Goal: Information Seeking & Learning: Find contact information

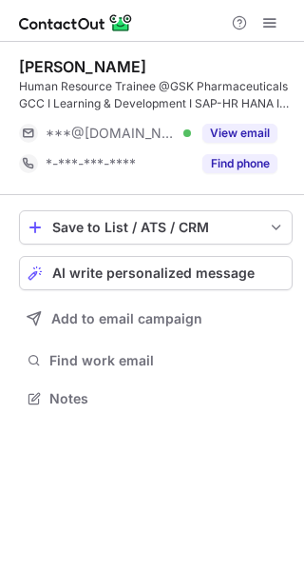
scroll to position [384, 304]
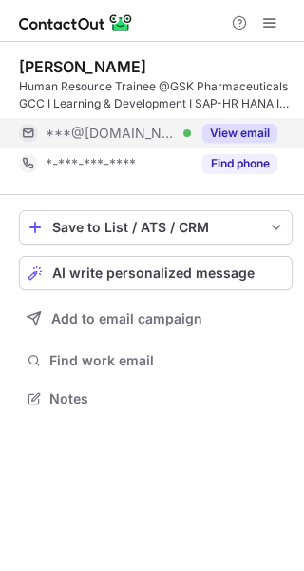
click at [237, 122] on div "View email" at bounding box center [234, 133] width 87 height 30
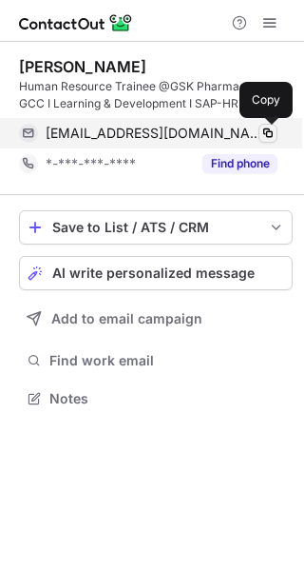
click at [263, 128] on span at bounding box center [268, 133] width 15 height 15
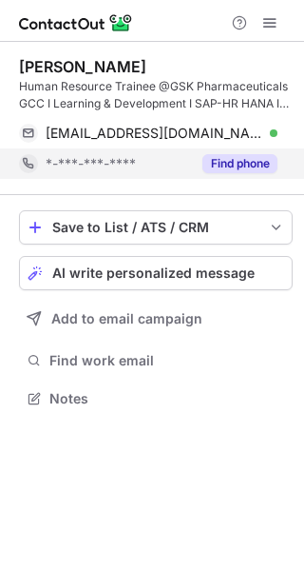
click at [255, 159] on button "Find phone" at bounding box center [240, 163] width 75 height 19
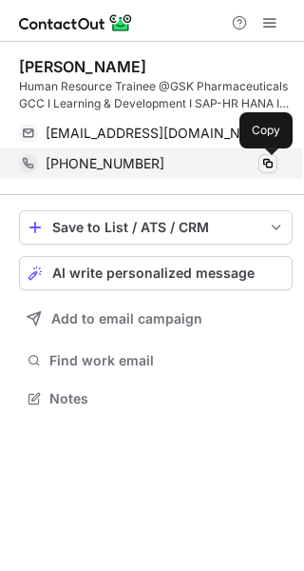
click at [267, 163] on span at bounding box center [268, 163] width 15 height 15
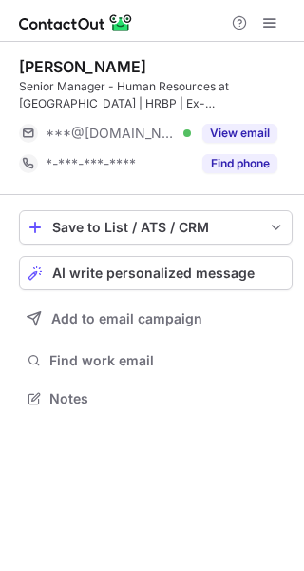
scroll to position [384, 304]
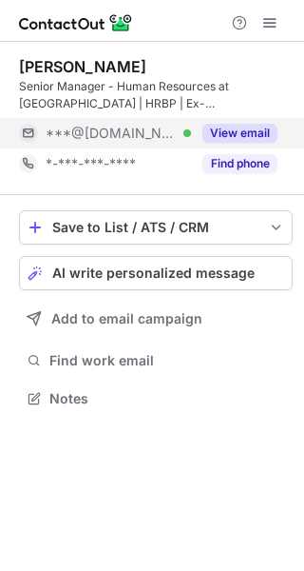
click at [263, 131] on button "View email" at bounding box center [240, 133] width 75 height 19
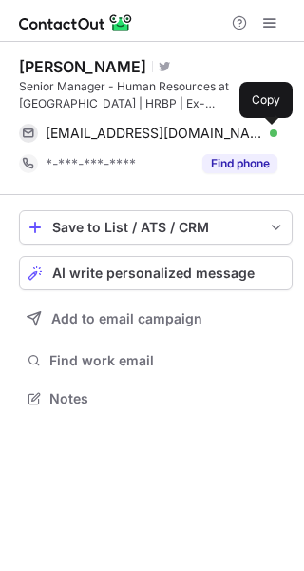
click at [263, 131] on span at bounding box center [268, 133] width 15 height 15
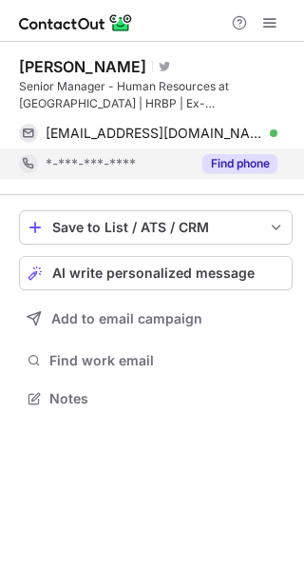
click at [248, 159] on button "Find phone" at bounding box center [240, 163] width 75 height 19
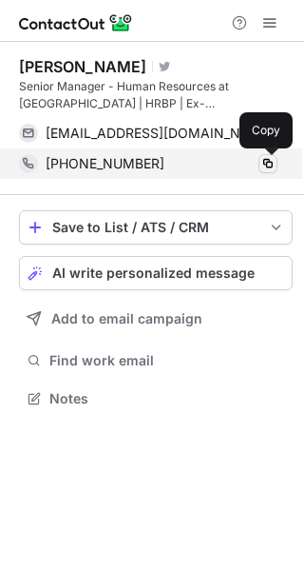
click at [267, 163] on span at bounding box center [268, 163] width 15 height 15
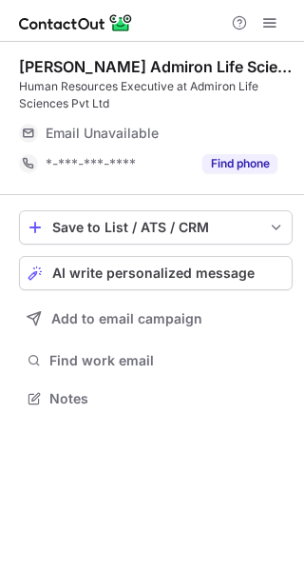
scroll to position [384, 304]
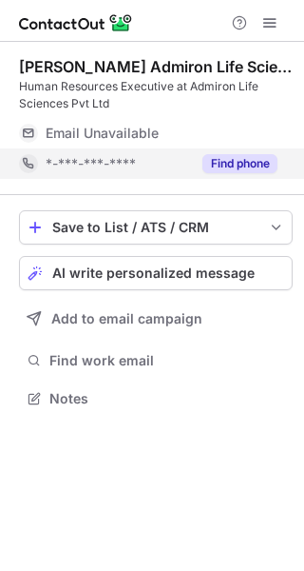
click at [252, 160] on button "Find phone" at bounding box center [240, 163] width 75 height 19
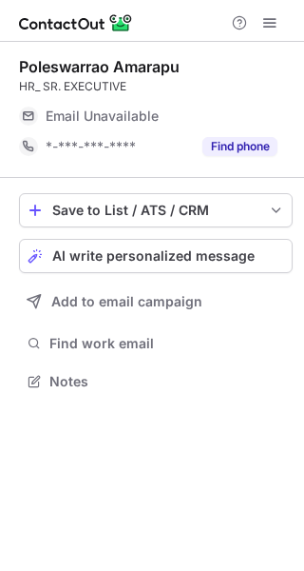
scroll to position [9, 10]
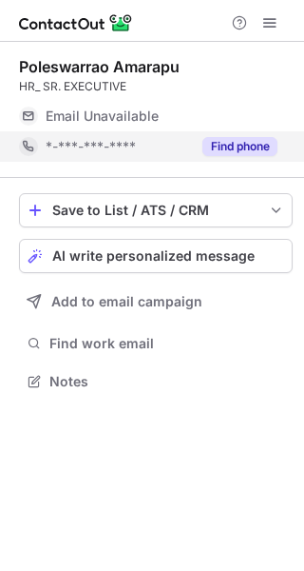
click at [248, 141] on button "Find phone" at bounding box center [240, 146] width 75 height 19
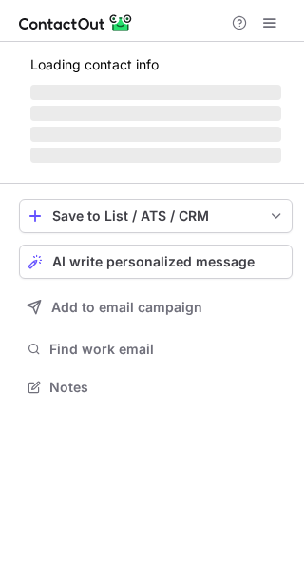
scroll to position [9, 10]
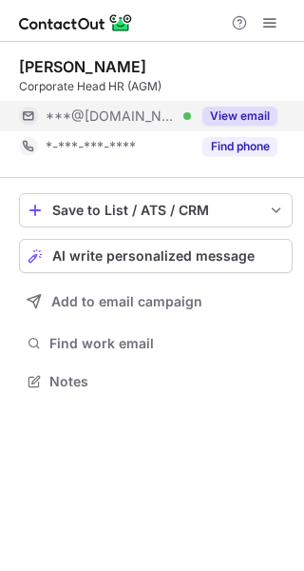
click at [239, 114] on button "View email" at bounding box center [240, 115] width 75 height 19
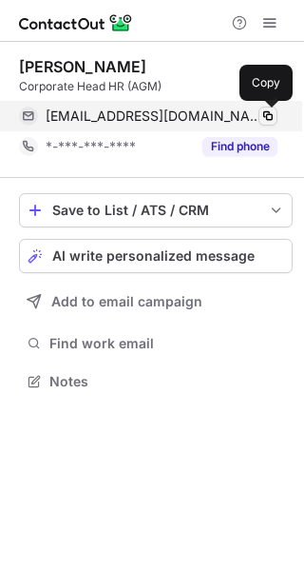
click at [265, 115] on span at bounding box center [268, 115] width 15 height 15
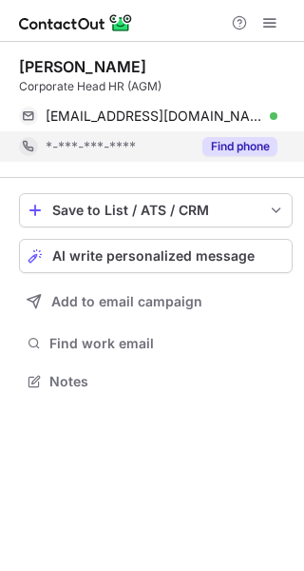
click at [231, 140] on button "Find phone" at bounding box center [240, 146] width 75 height 19
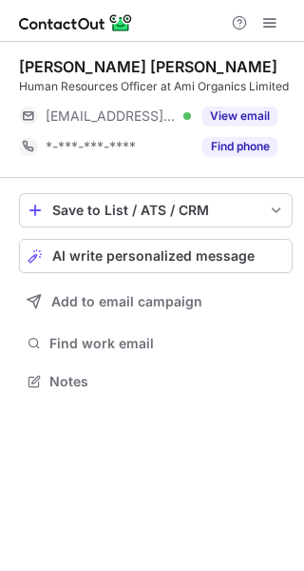
scroll to position [9, 10]
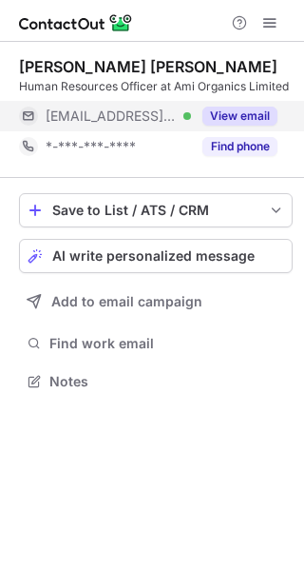
click at [235, 110] on button "View email" at bounding box center [240, 115] width 75 height 19
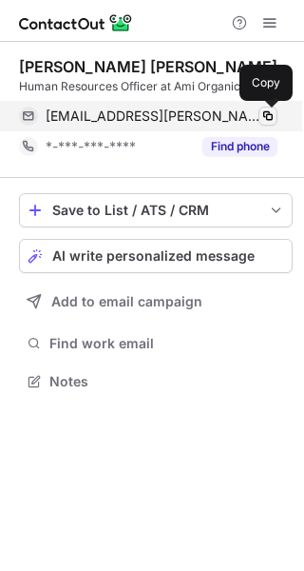
click at [261, 116] on span at bounding box center [268, 115] width 15 height 15
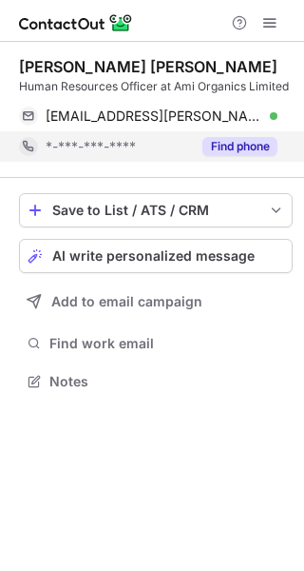
click at [245, 146] on button "Find phone" at bounding box center [240, 146] width 75 height 19
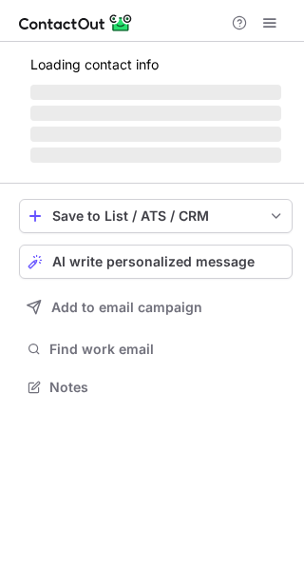
scroll to position [384, 304]
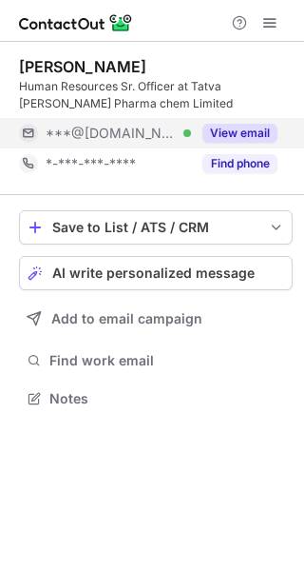
click at [258, 128] on button "View email" at bounding box center [240, 133] width 75 height 19
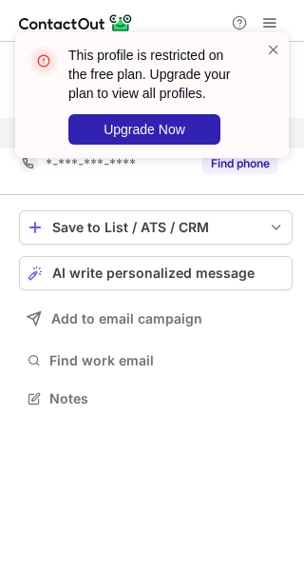
click at [246, 164] on div "This profile is restricted on the free plan. Upgrade your plan to view all prof…" at bounding box center [152, 102] width 304 height 179
click at [270, 45] on span at bounding box center [273, 49] width 15 height 19
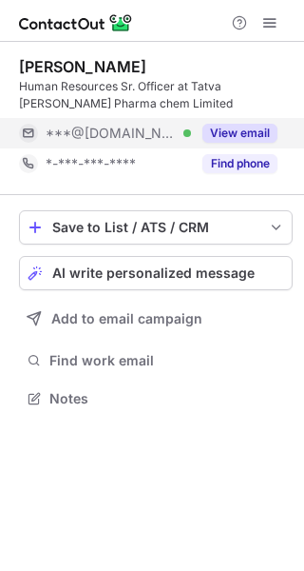
click at [248, 166] on button "Find phone" at bounding box center [240, 163] width 75 height 19
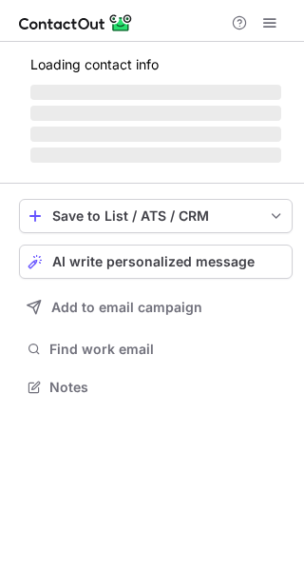
scroll to position [384, 304]
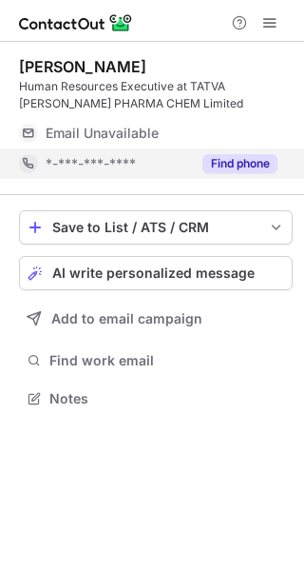
click at [231, 166] on button "Find phone" at bounding box center [240, 163] width 75 height 19
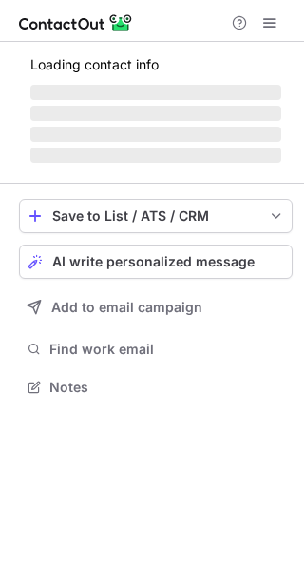
scroll to position [9, 10]
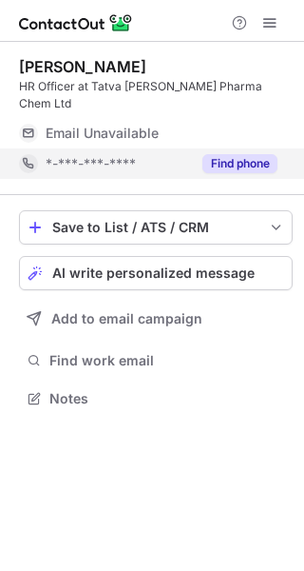
click at [235, 154] on button "Find phone" at bounding box center [240, 163] width 75 height 19
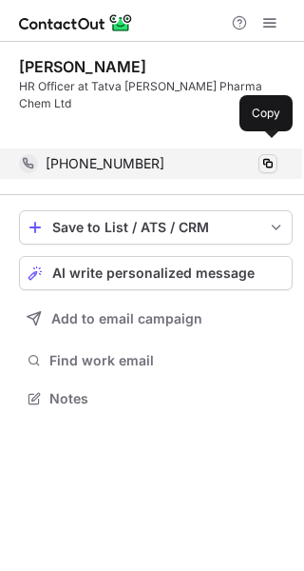
scroll to position [337, 304]
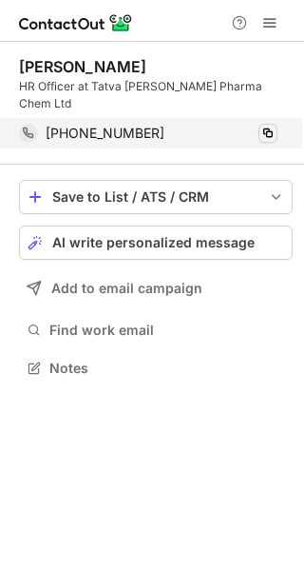
click at [260, 149] on div "Dharti Pandya HR Officer at Tatva Chintan Pharma Chem Ltd +919313893082 Copy Sa…" at bounding box center [152, 219] width 304 height 355
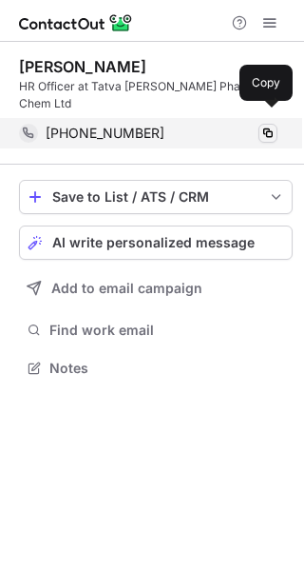
click at [265, 126] on span at bounding box center [268, 133] width 15 height 15
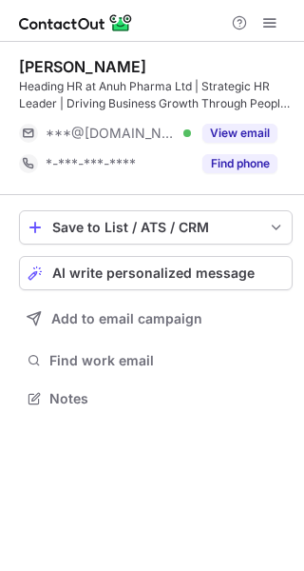
scroll to position [384, 304]
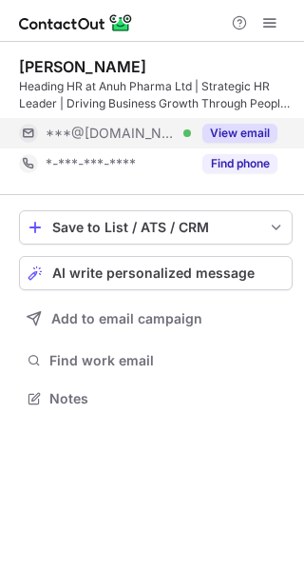
click at [231, 138] on button "View email" at bounding box center [240, 133] width 75 height 19
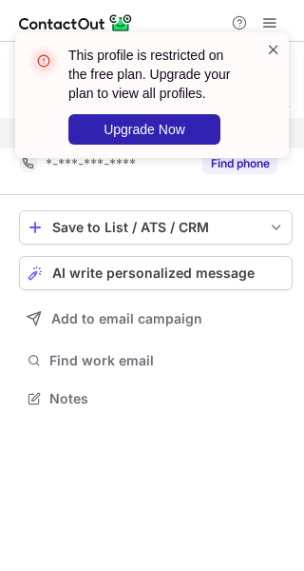
click at [272, 48] on span at bounding box center [273, 49] width 15 height 19
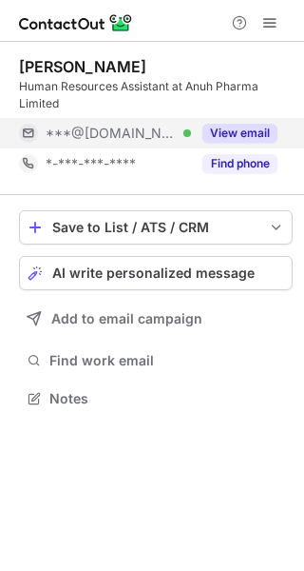
scroll to position [384, 304]
click at [237, 128] on button "View email" at bounding box center [240, 133] width 75 height 19
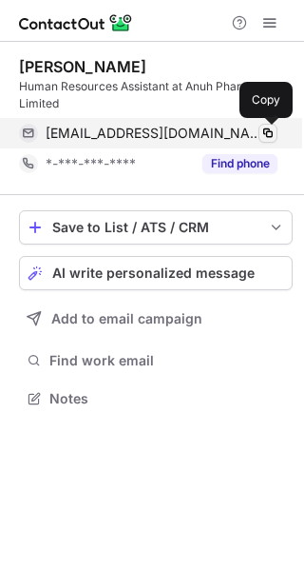
click at [268, 132] on span at bounding box center [268, 133] width 15 height 15
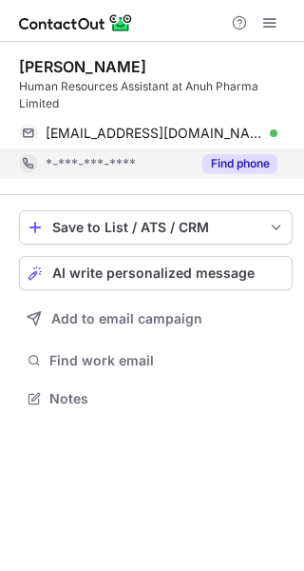
click at [237, 163] on button "Find phone" at bounding box center [240, 163] width 75 height 19
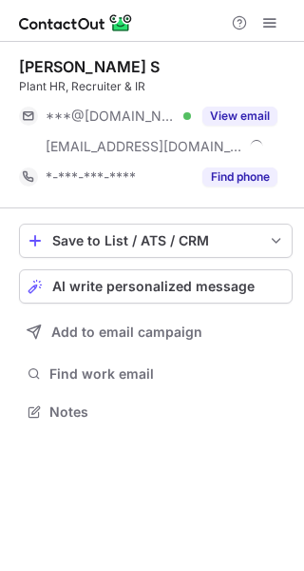
scroll to position [397, 304]
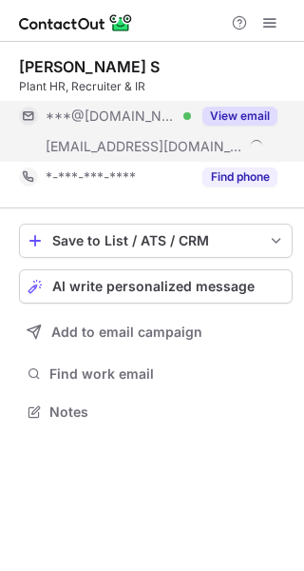
click at [262, 118] on button "View email" at bounding box center [240, 115] width 75 height 19
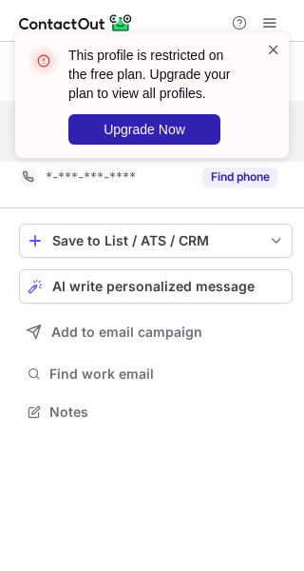
click at [280, 54] on span at bounding box center [273, 49] width 15 height 19
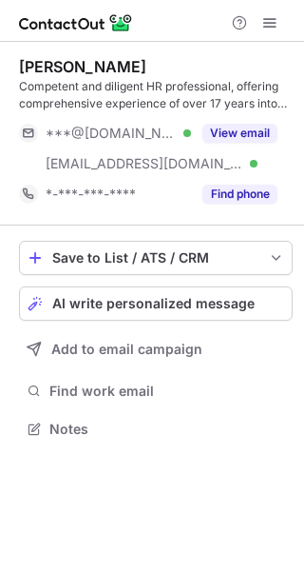
scroll to position [415, 304]
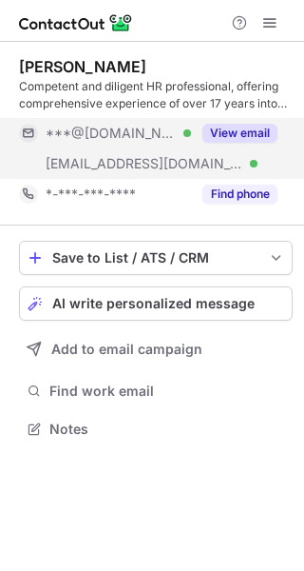
click at [252, 136] on button "View email" at bounding box center [240, 133] width 75 height 19
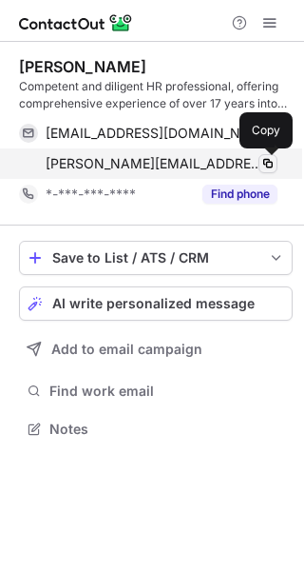
click at [268, 163] on span at bounding box center [268, 163] width 15 height 15
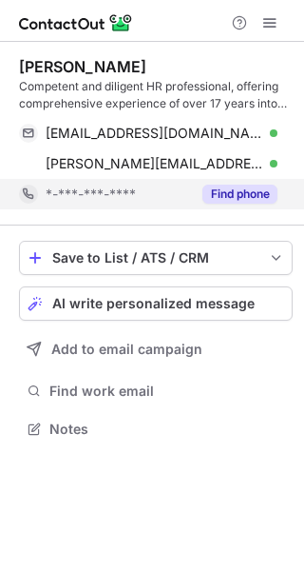
click at [242, 194] on button "Find phone" at bounding box center [240, 193] width 75 height 19
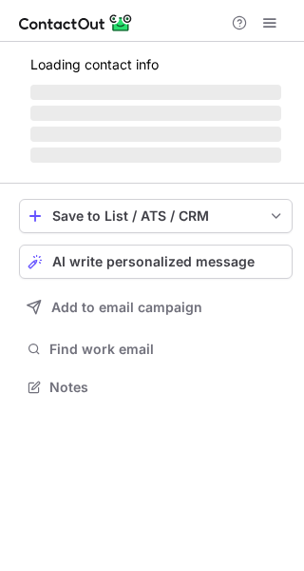
scroll to position [9, 10]
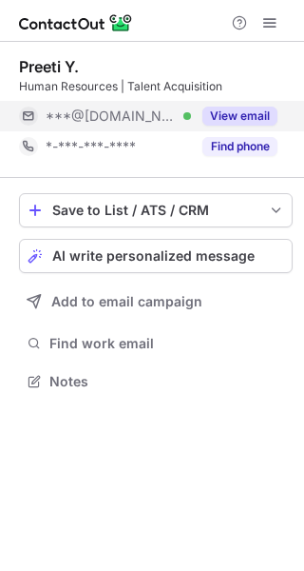
click at [232, 113] on button "View email" at bounding box center [240, 115] width 75 height 19
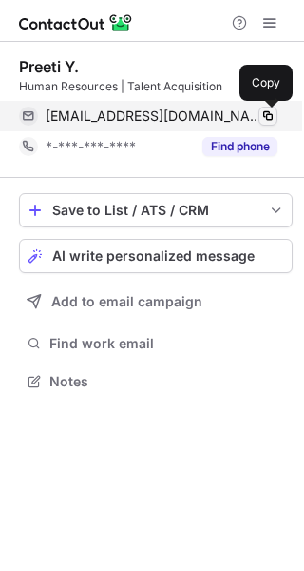
click at [261, 117] on span at bounding box center [268, 115] width 15 height 15
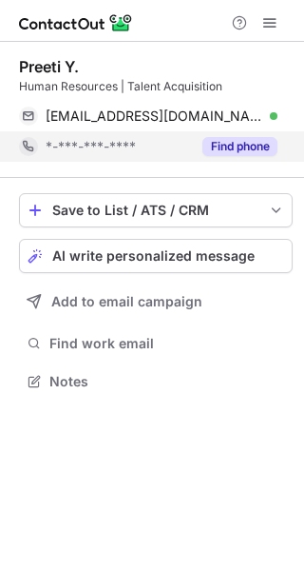
click at [225, 147] on button "Find phone" at bounding box center [240, 146] width 75 height 19
click at [225, 147] on div "*-***-***-****" at bounding box center [162, 146] width 232 height 17
